Goal: Task Accomplishment & Management: Manage account settings

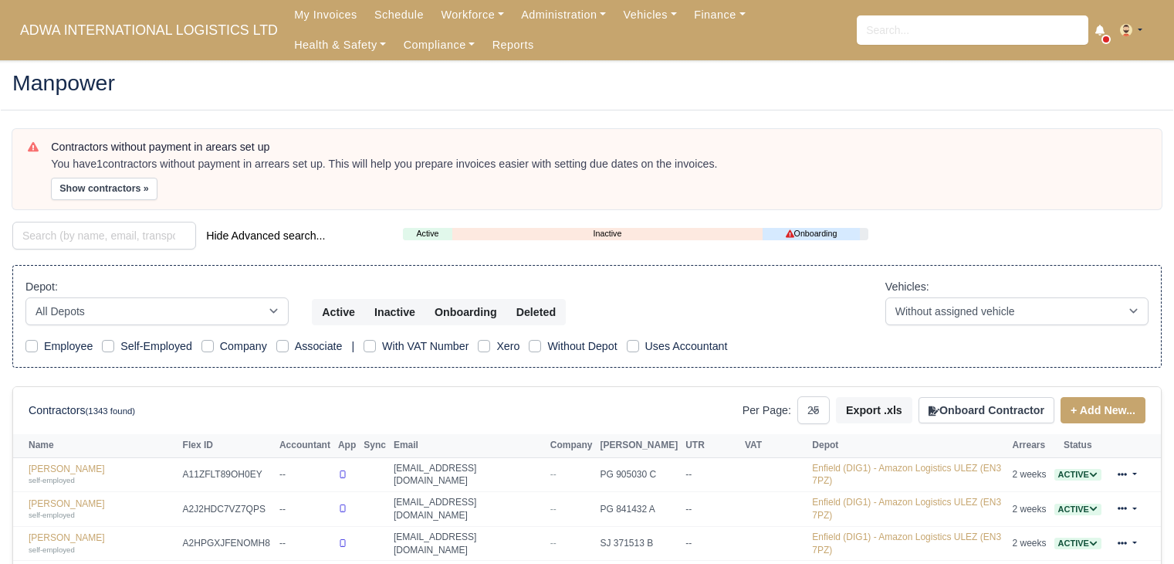
select select "25"
click at [119, 35] on span "ADWA INTERNATIONAL LOGISTICS LTD" at bounding box center [148, 30] width 273 height 31
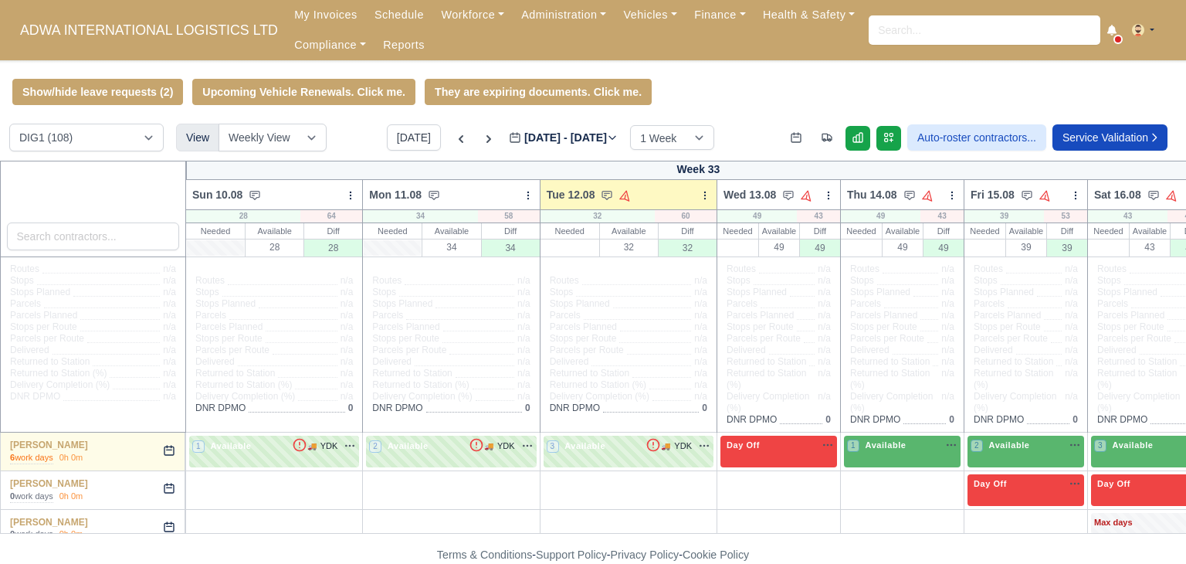
click at [778, 103] on div "Show/hide leave requests (2) Upcoming Vehicle Renewals. Click me. They are expi…" at bounding box center [593, 92] width 1186 height 26
click at [770, 92] on div "Show/hide leave requests (2) Upcoming Vehicle Renewals. Click me. They are expi…" at bounding box center [593, 92] width 1186 height 26
click at [715, 97] on div "Show/hide leave requests (2) Upcoming Vehicle Renewals. Click me. They are expi…" at bounding box center [593, 92] width 1186 height 26
click at [686, 7] on link "Finance" at bounding box center [720, 15] width 69 height 30
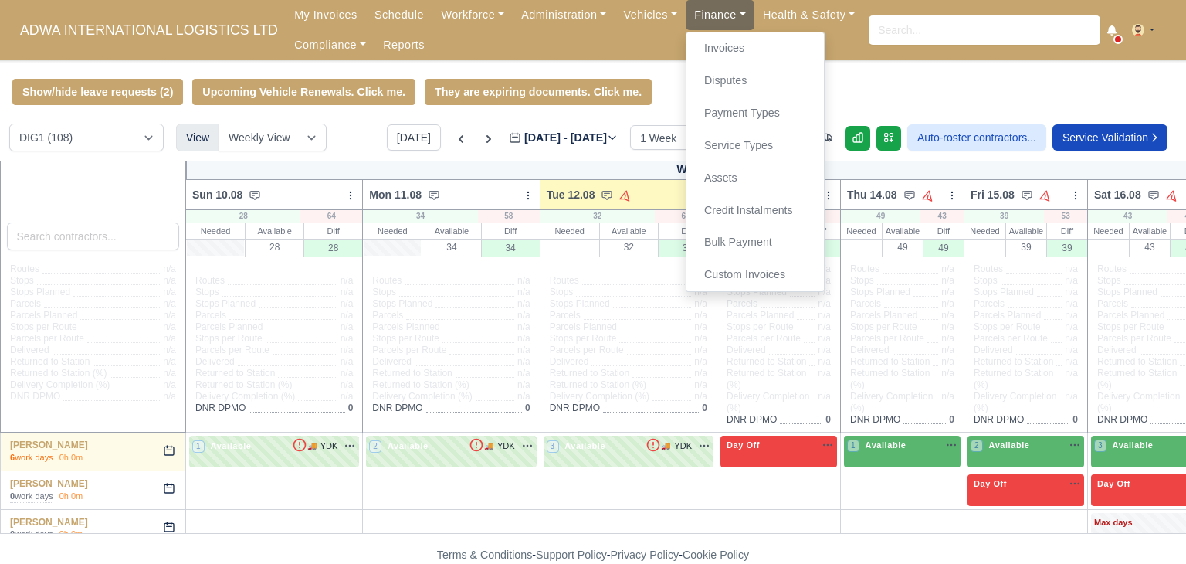
click at [689, 29] on link "Finance" at bounding box center [720, 15] width 69 height 30
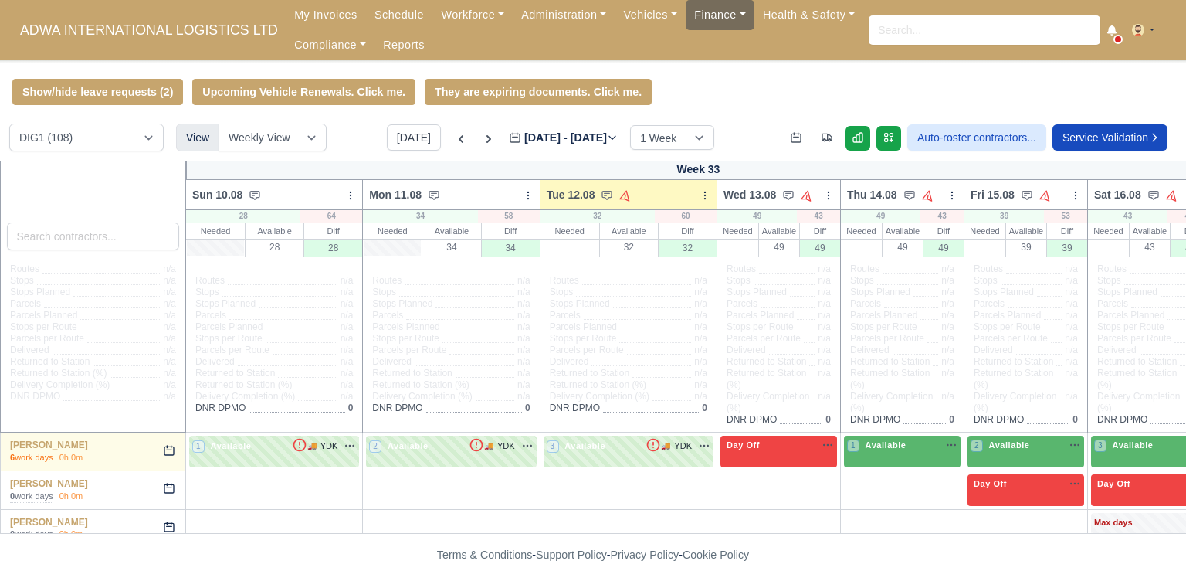
click at [689, 29] on link "Finance" at bounding box center [720, 15] width 69 height 30
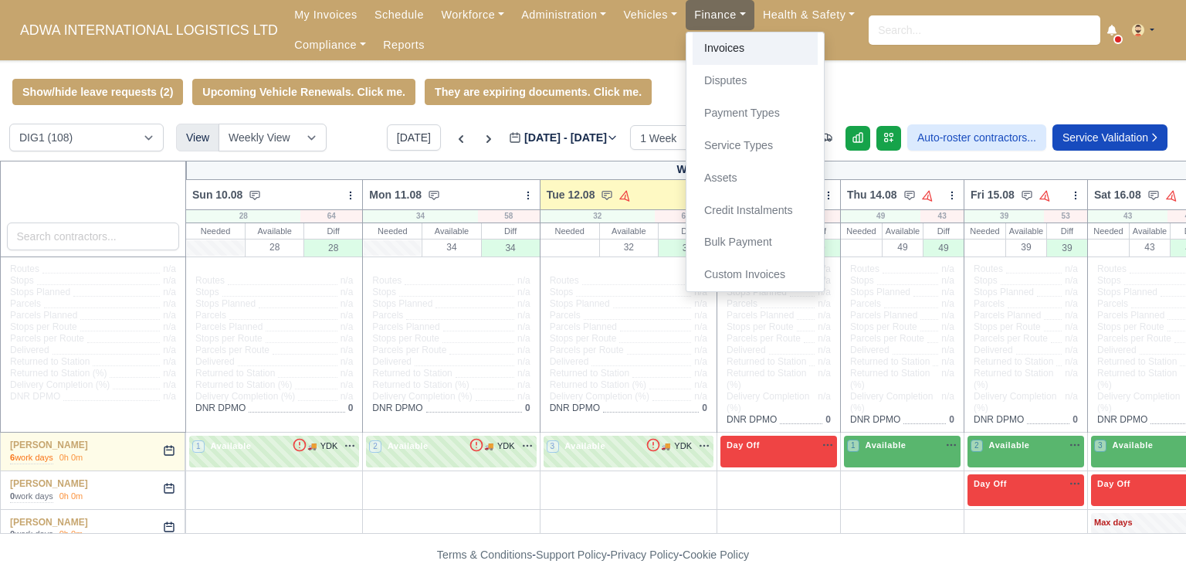
click at [696, 52] on link "Invoices" at bounding box center [754, 48] width 125 height 32
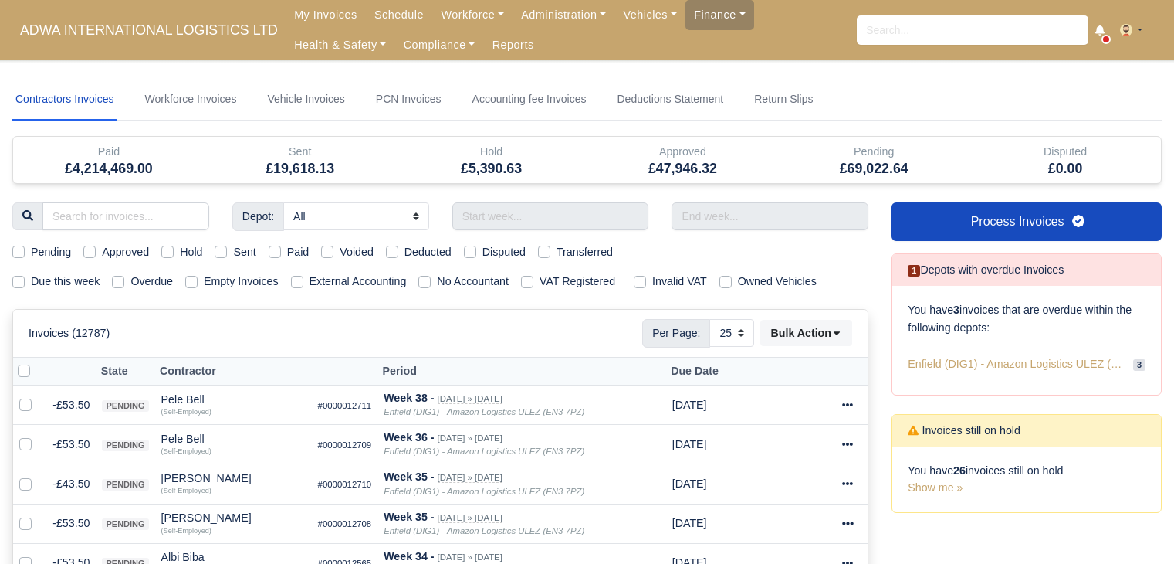
select select "25"
click at [161, 210] on input "search" at bounding box center [125, 216] width 167 height 28
click at [540, 213] on input "text" at bounding box center [550, 216] width 197 height 28
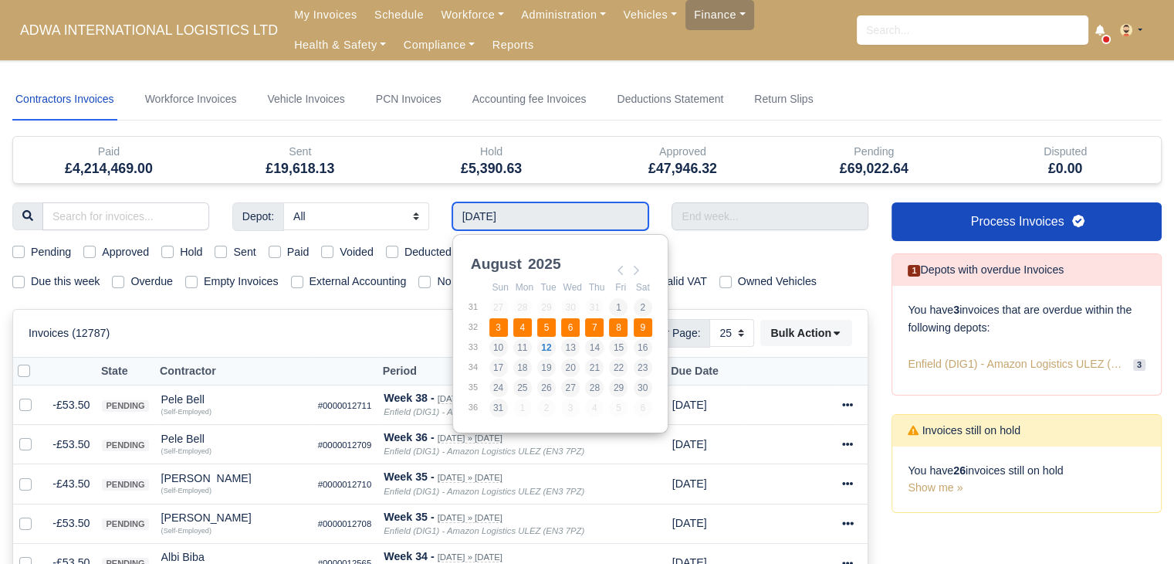
type input "[DATE] - [DATE]"
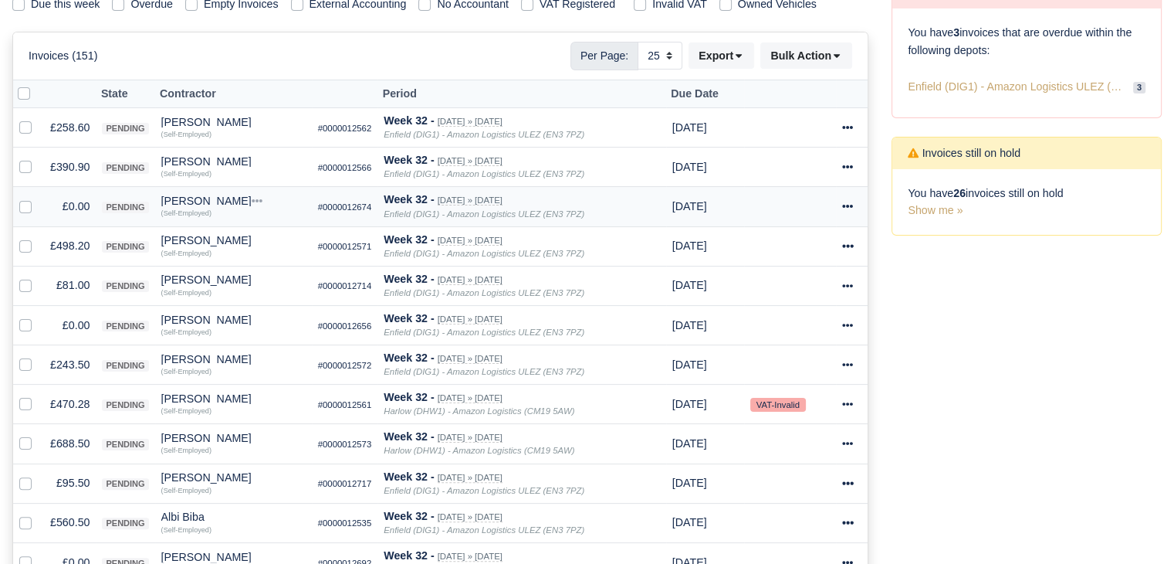
scroll to position [278, 0]
click at [38, 197] on label at bounding box center [38, 197] width 0 height 0
click at [20, 205] on input "checkbox" at bounding box center [25, 203] width 12 height 12
checkbox input "true"
click at [38, 316] on label at bounding box center [38, 316] width 0 height 0
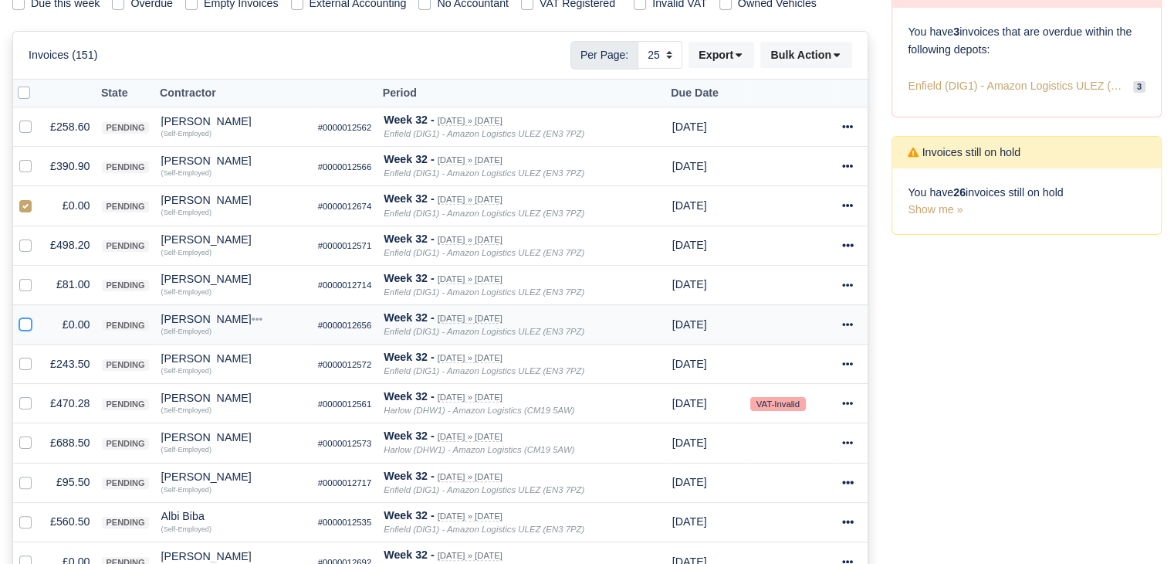
click at [29, 317] on input "checkbox" at bounding box center [25, 322] width 12 height 12
checkbox input "true"
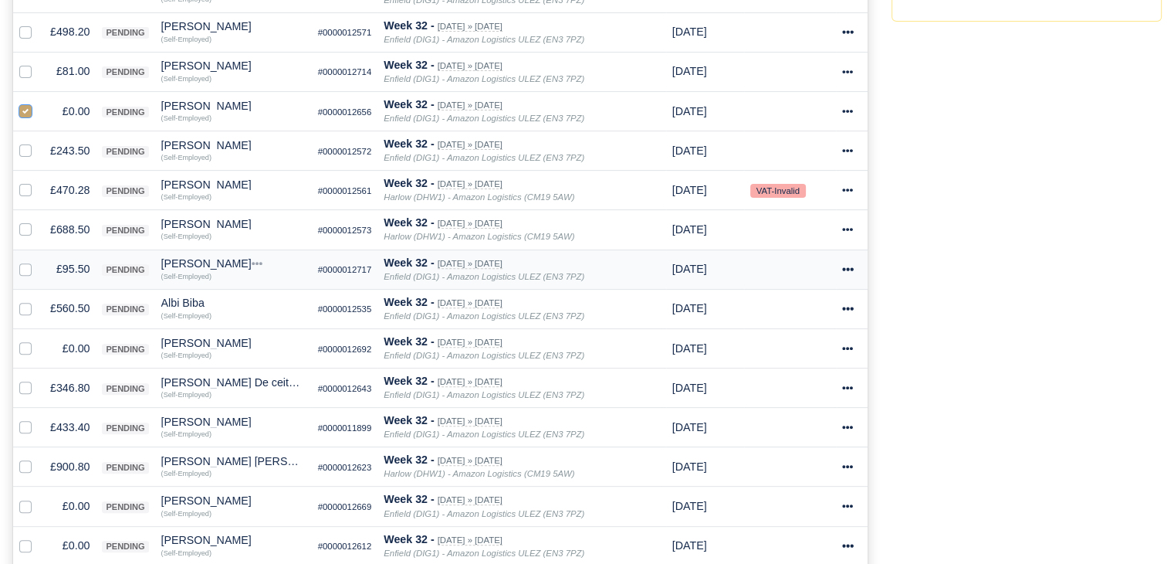
scroll to position [494, 0]
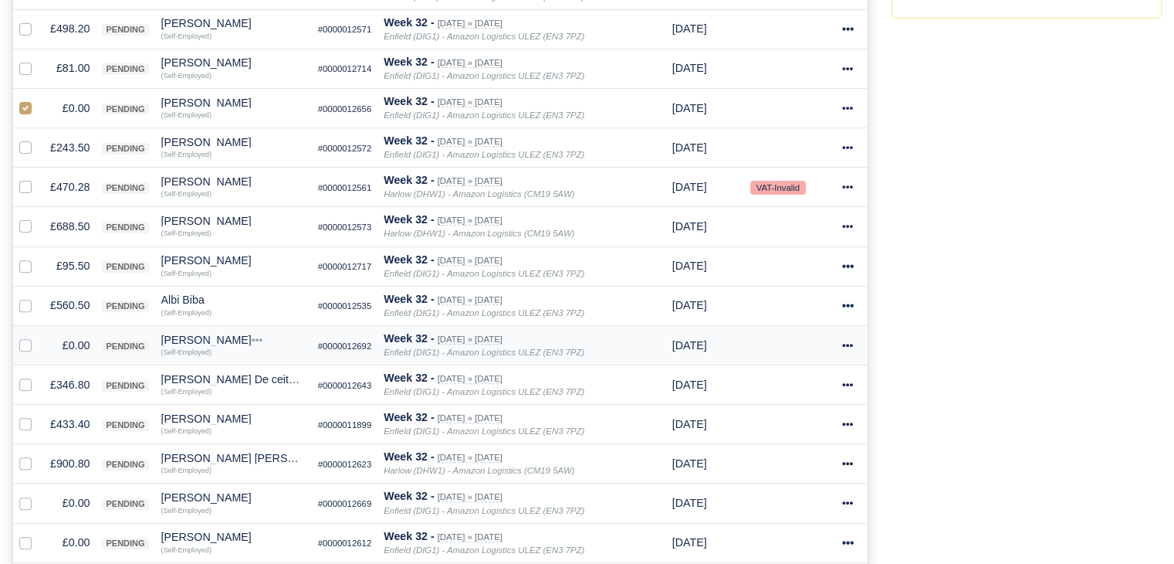
click at [25, 348] on div at bounding box center [28, 346] width 19 height 18
click at [38, 337] on label at bounding box center [38, 337] width 0 height 0
click at [25, 340] on input "checkbox" at bounding box center [25, 343] width 12 height 12
checkbox input "true"
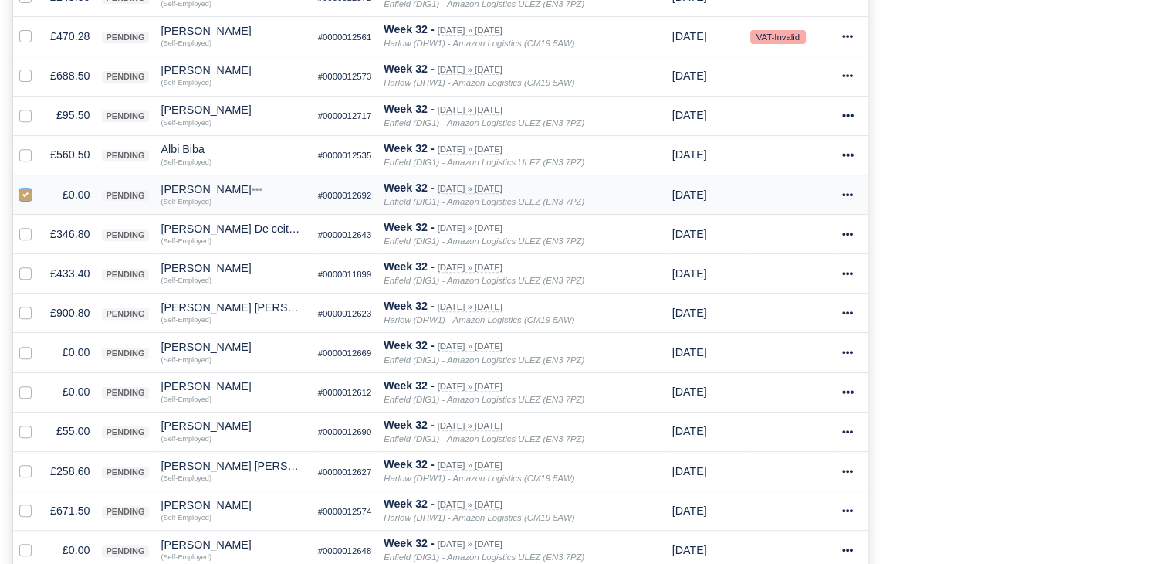
scroll to position [651, 0]
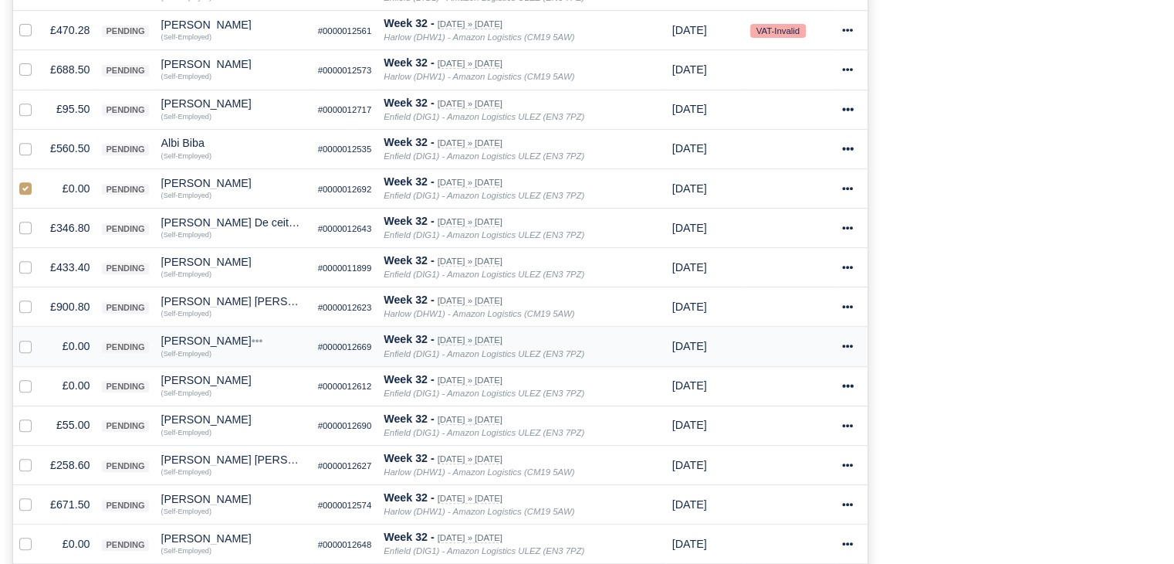
click at [38, 337] on label at bounding box center [38, 337] width 0 height 0
click at [22, 340] on input "checkbox" at bounding box center [25, 343] width 12 height 12
checkbox input "true"
click at [38, 377] on label at bounding box center [38, 377] width 0 height 0
click at [26, 378] on input "checkbox" at bounding box center [25, 383] width 12 height 12
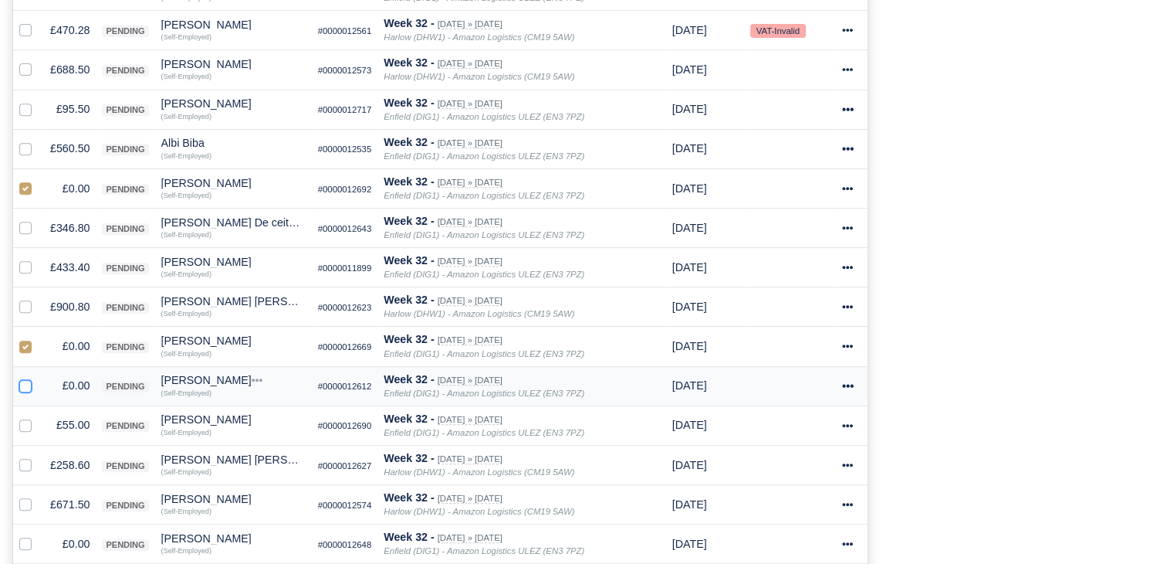
checkbox input "true"
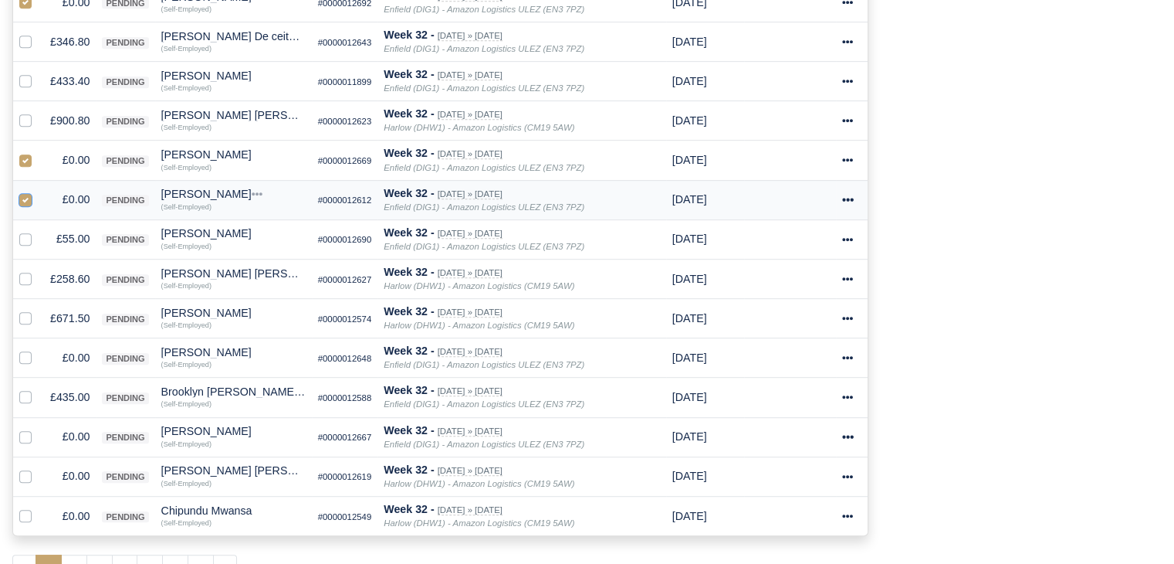
scroll to position [842, 0]
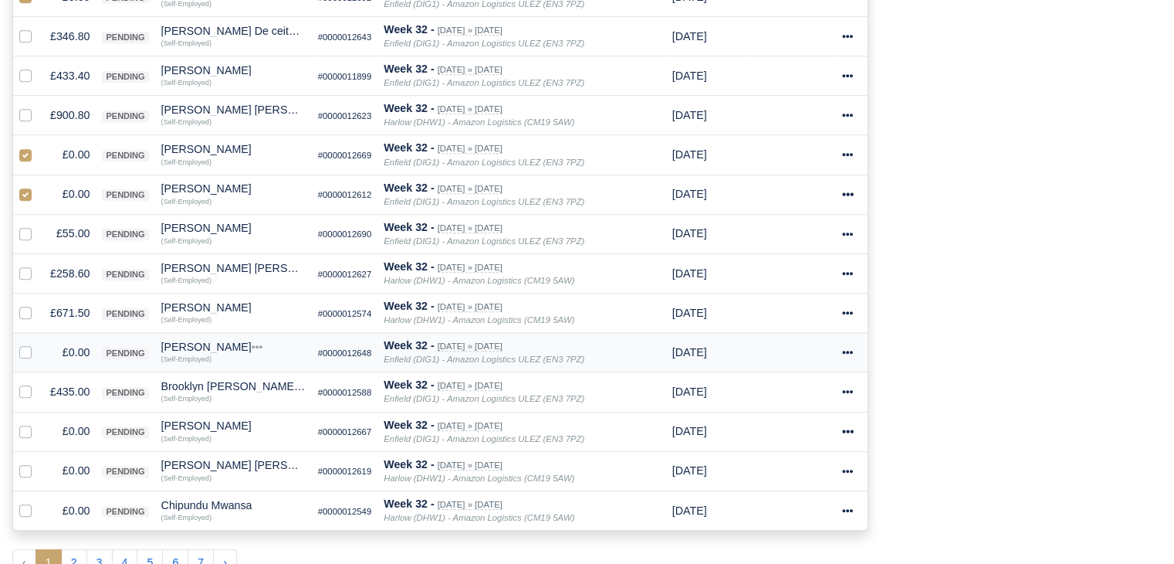
click at [38, 344] on label at bounding box center [38, 344] width 0 height 0
click at [28, 347] on input "checkbox" at bounding box center [25, 350] width 12 height 12
checkbox input "true"
click at [38, 422] on label at bounding box center [38, 422] width 0 height 0
click at [19, 428] on input "checkbox" at bounding box center [25, 428] width 12 height 12
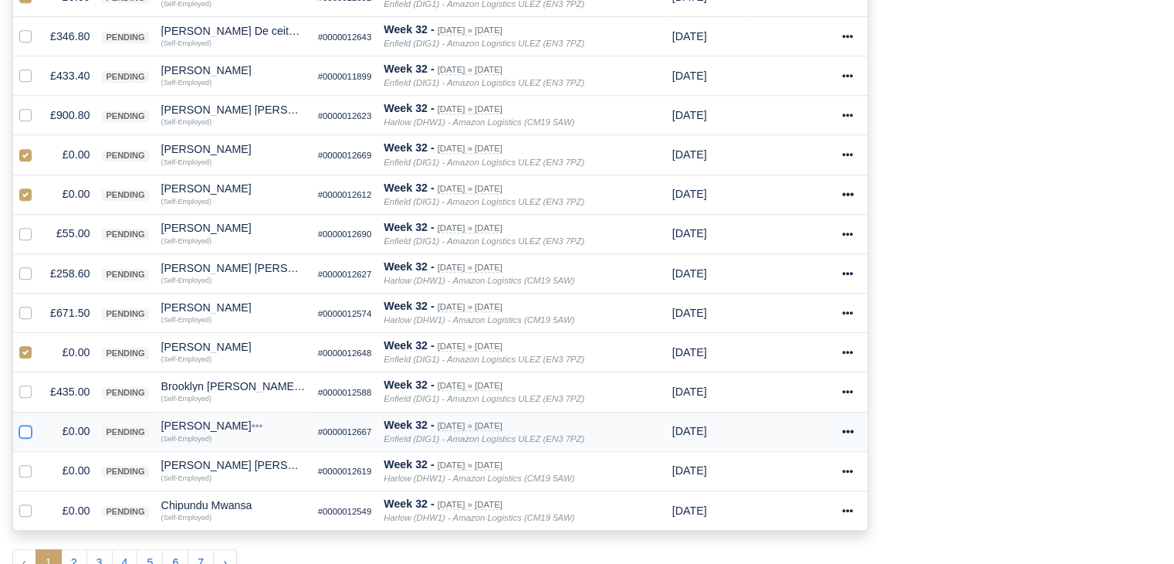
checkbox input "true"
click at [38, 462] on label at bounding box center [38, 462] width 0 height 0
click at [24, 465] on input "checkbox" at bounding box center [25, 468] width 12 height 12
checkbox input "true"
click at [38, 502] on label at bounding box center [38, 502] width 0 height 0
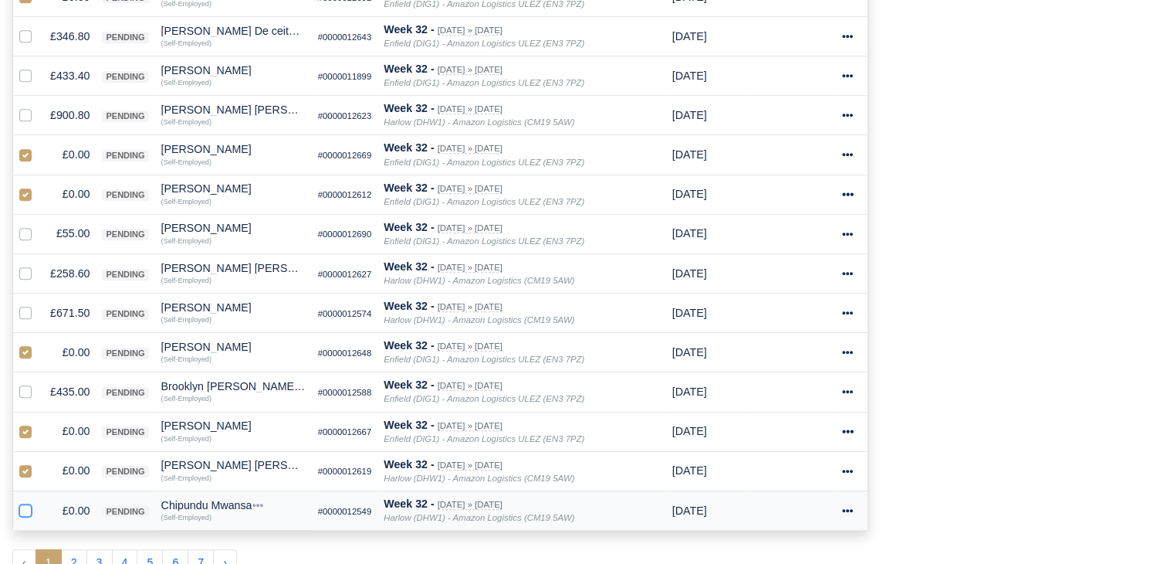
click at [25, 507] on input "checkbox" at bounding box center [25, 508] width 12 height 12
checkbox input "true"
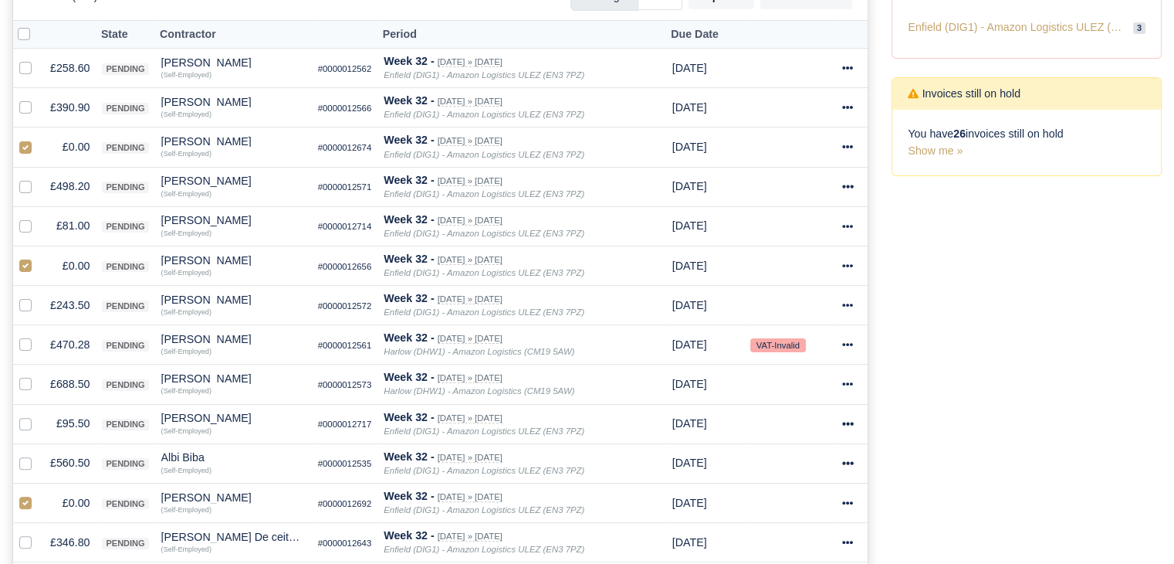
scroll to position [89, 0]
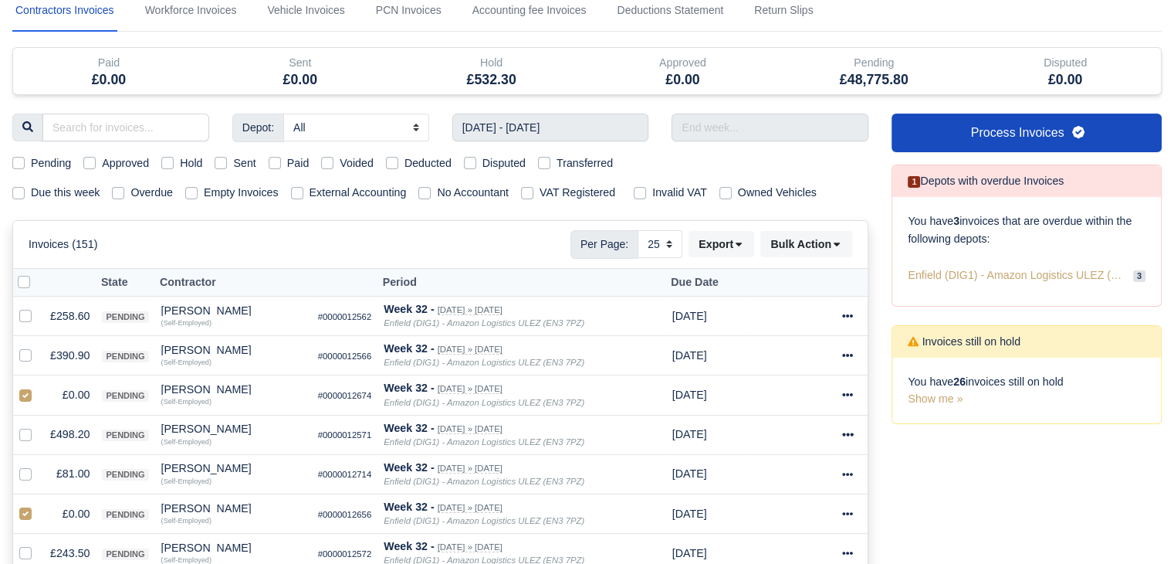
click at [814, 257] on div "Invoices (151) Per Page: 10 25 50 Export Data export: Export BACS 18 Download I…" at bounding box center [440, 244] width 855 height 46
click at [811, 245] on button "Bulk Action" at bounding box center [806, 244] width 92 height 26
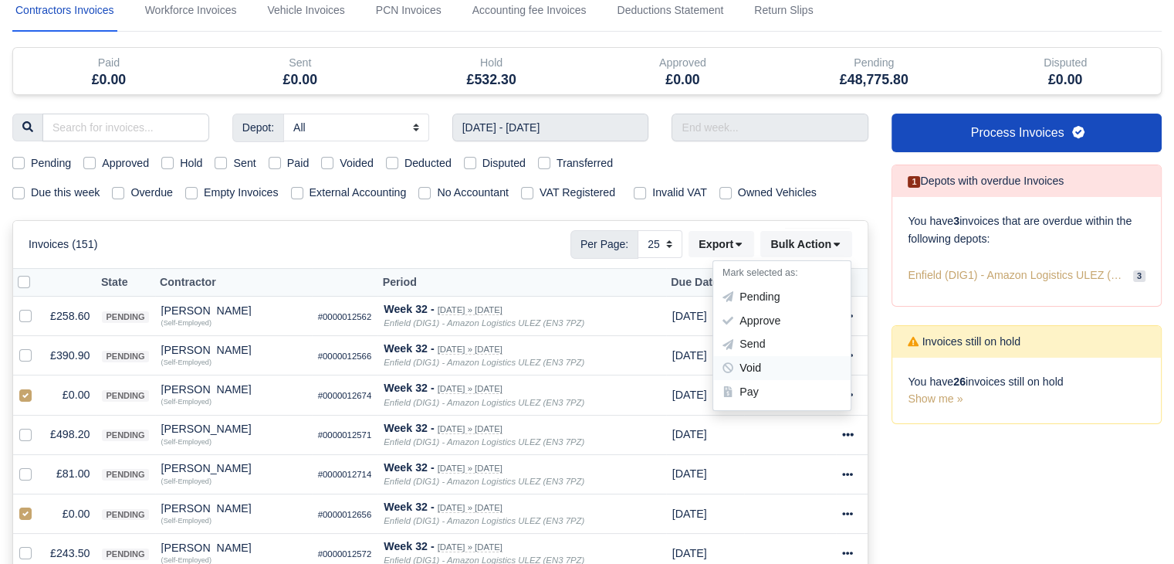
click at [797, 364] on div "Void" at bounding box center [781, 369] width 137 height 24
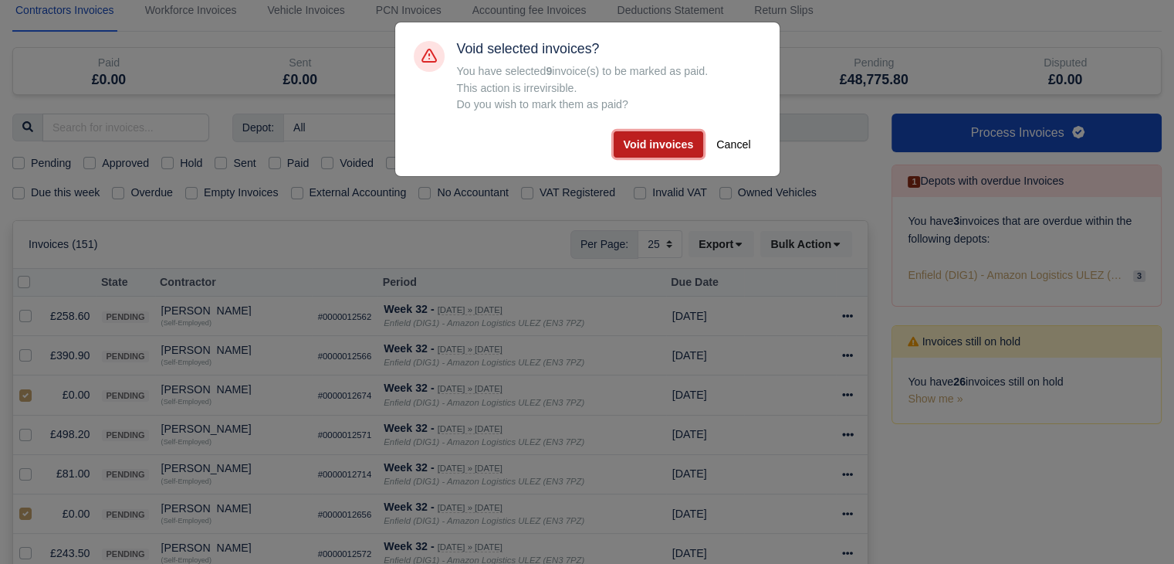
click at [673, 137] on button "Void invoices" at bounding box center [659, 144] width 90 height 26
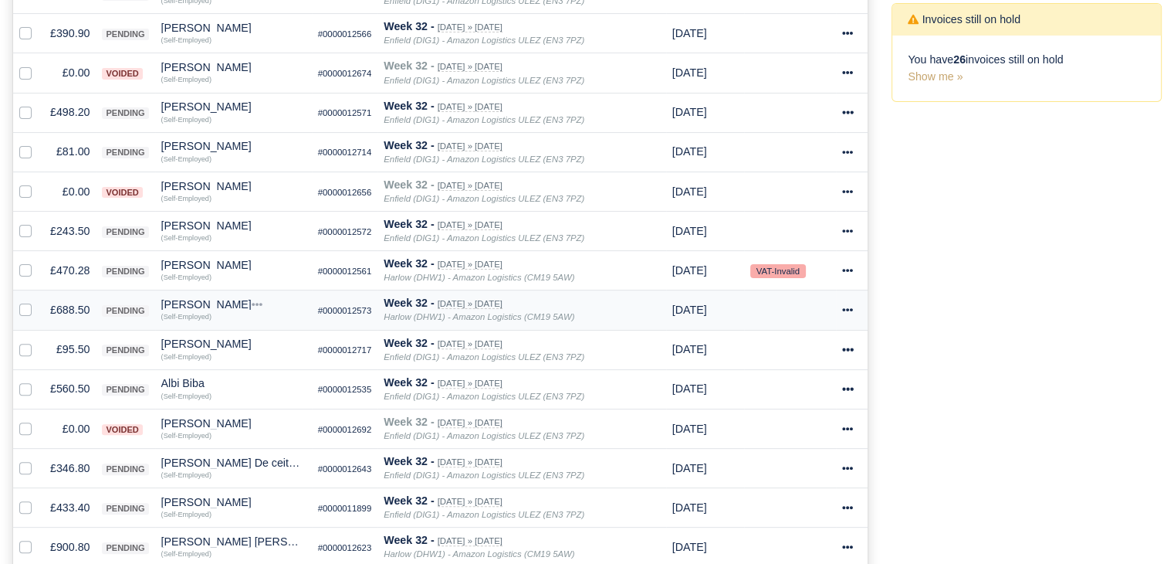
click at [63, 320] on td "£688.50" at bounding box center [70, 309] width 52 height 39
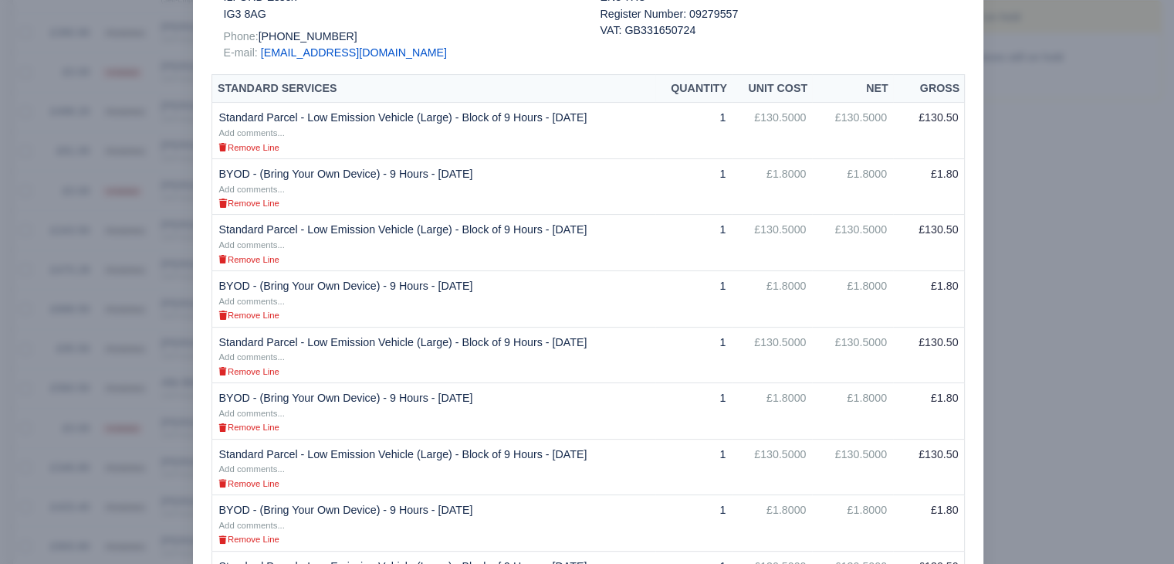
scroll to position [386, 0]
